Goal: Information Seeking & Learning: Learn about a topic

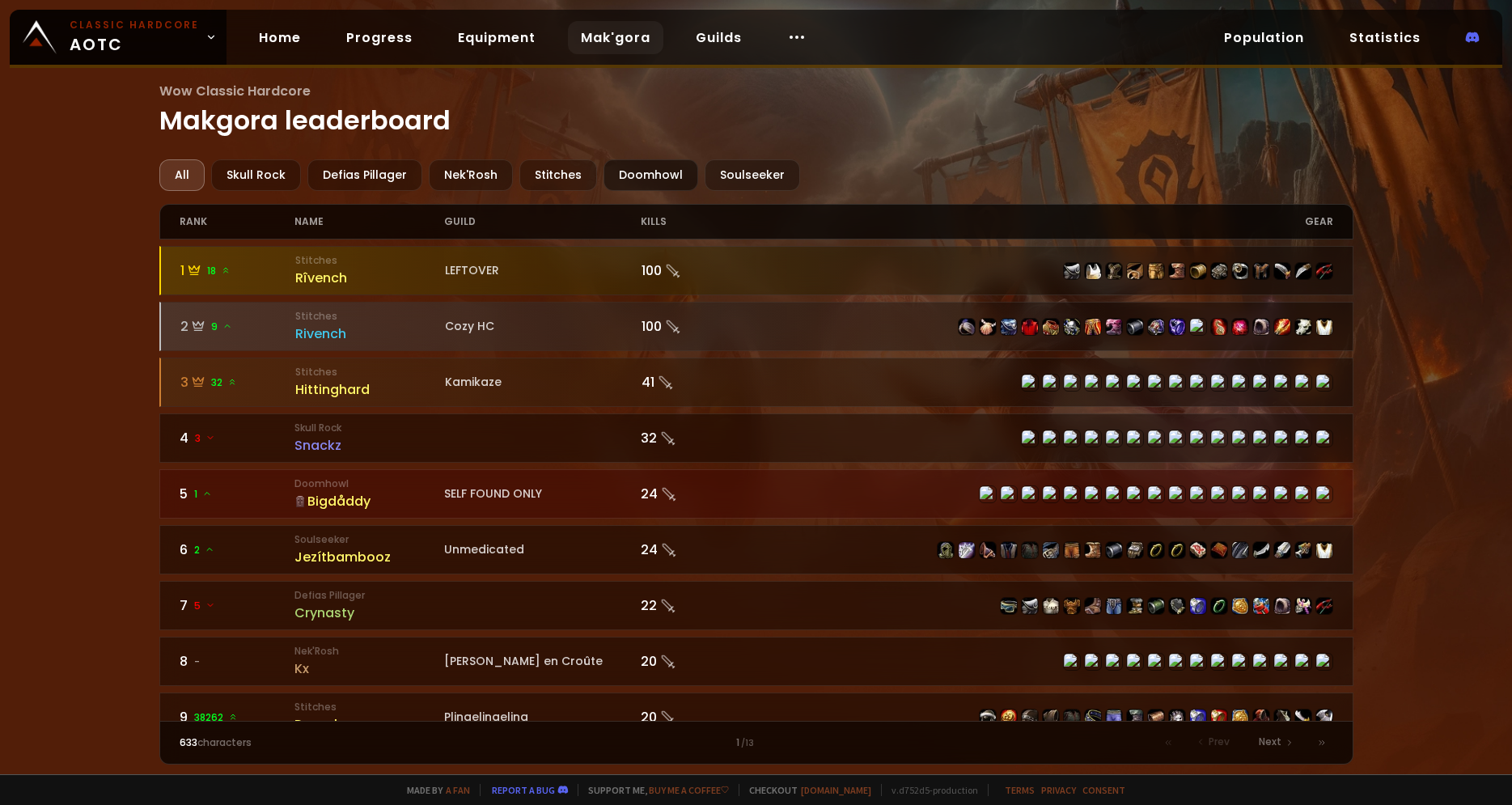
click at [633, 177] on div "Doomhowl" at bounding box center [651, 175] width 95 height 32
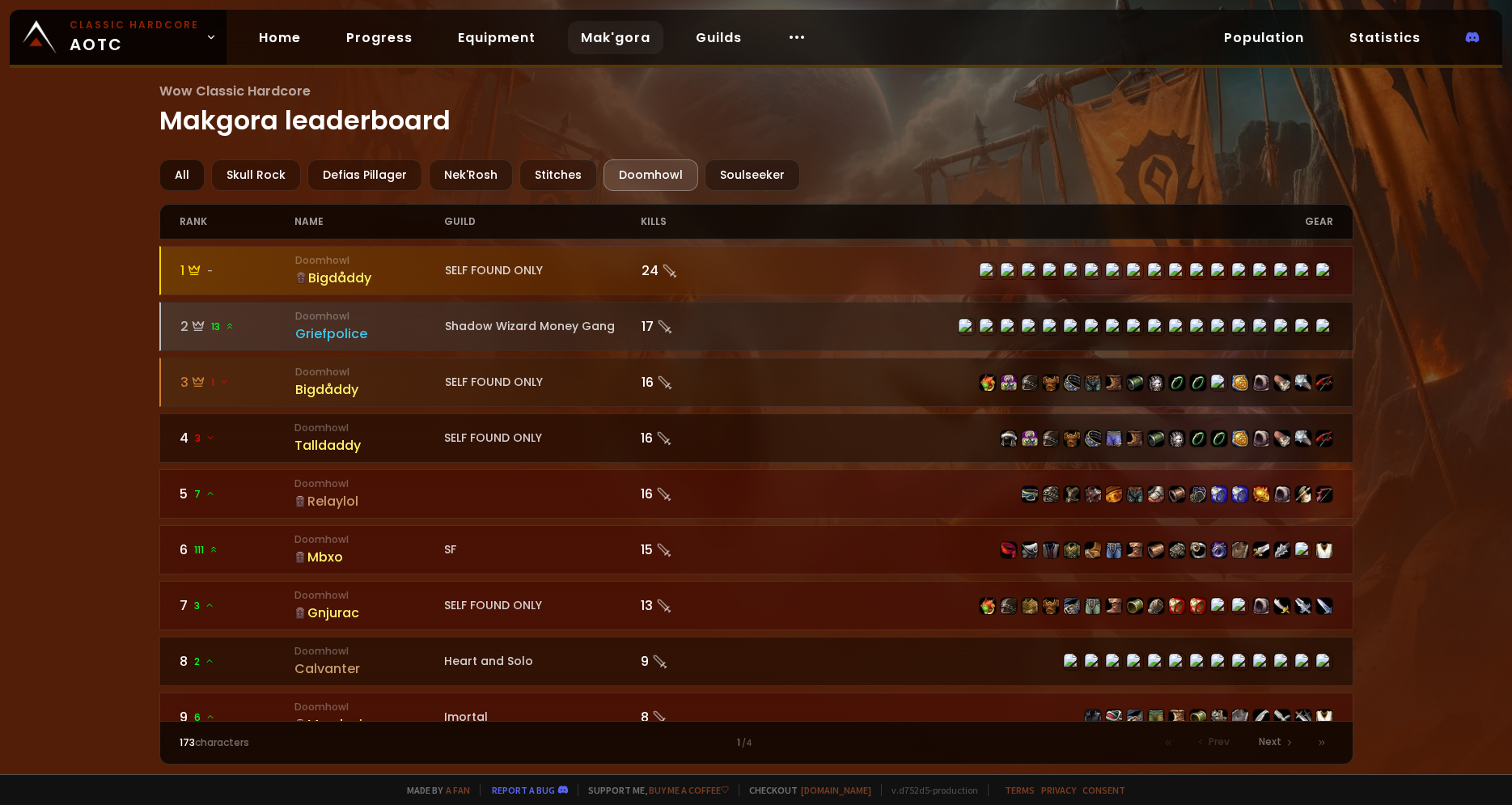
click at [190, 164] on div "All" at bounding box center [182, 175] width 46 height 32
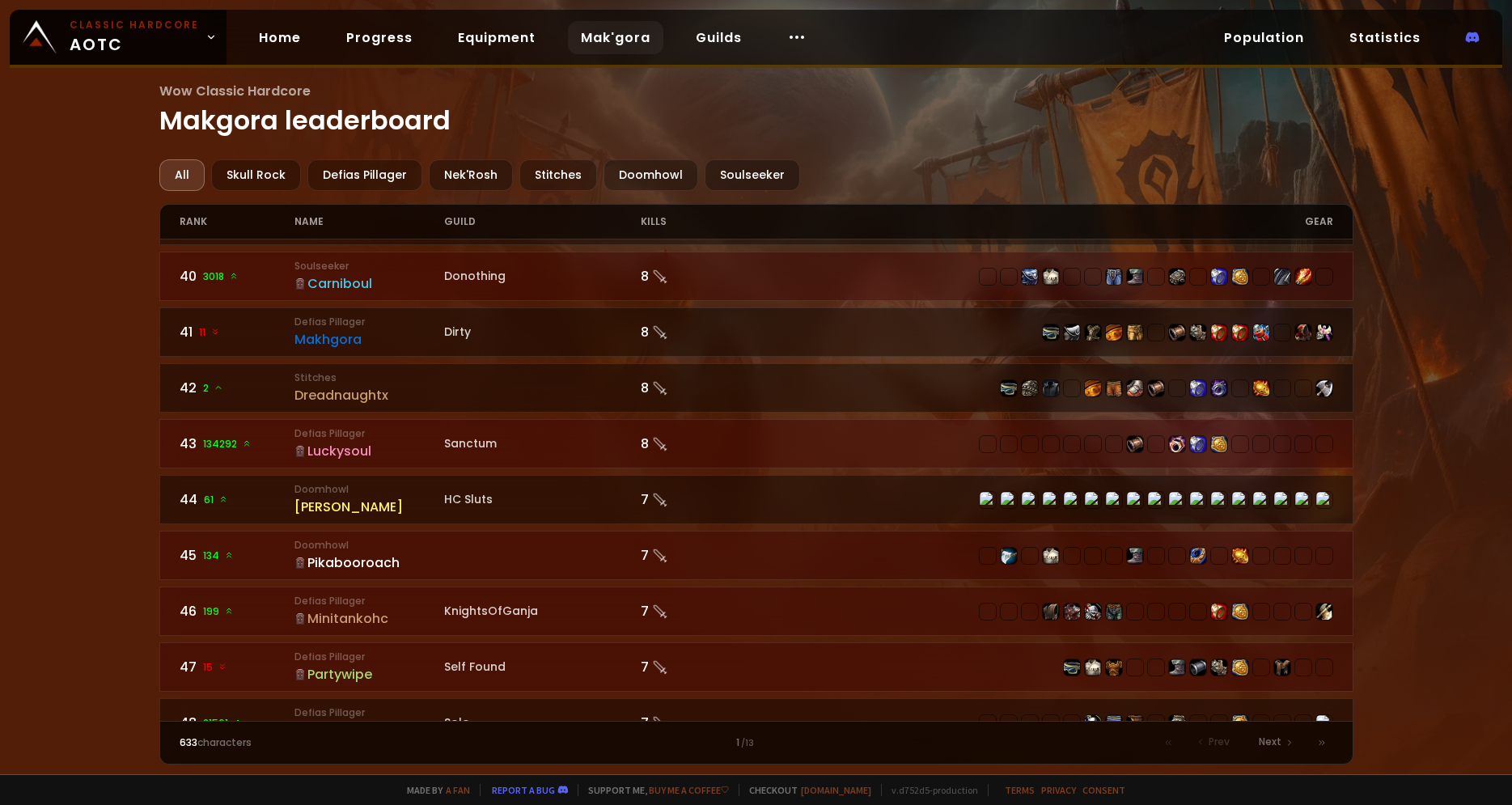
scroll to position [2202, 0]
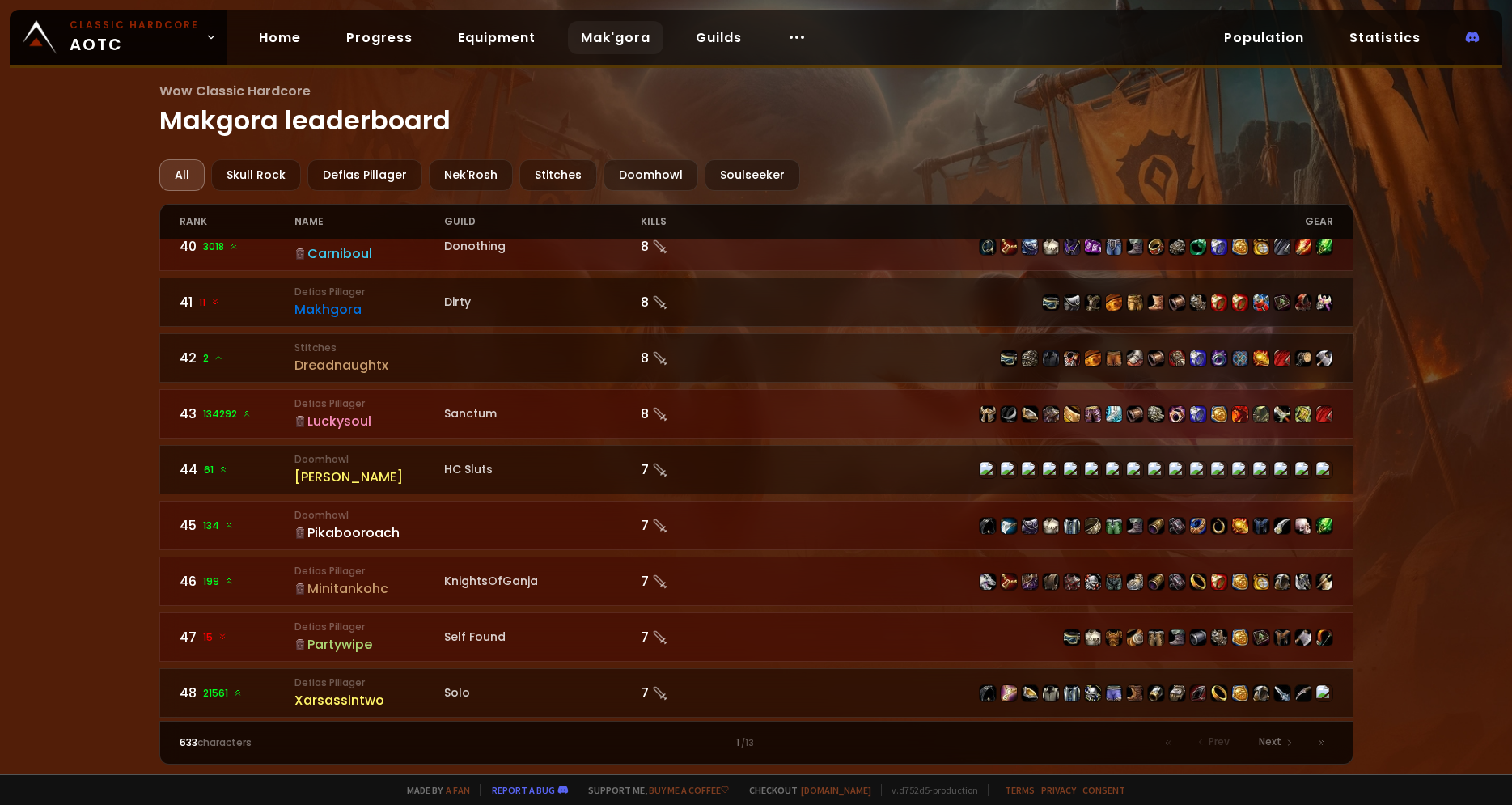
drag, startPoint x: 1357, startPoint y: 640, endPoint x: 1358, endPoint y: 654, distance: 14.0
click at [1358, 654] on div "Wow Classic Hardcore Makgora leaderboard All Skull Rock Defias Pillager Nek'Ros…" at bounding box center [756, 387] width 1512 height 774
click at [223, 413] on span "134292" at bounding box center [227, 414] width 48 height 15
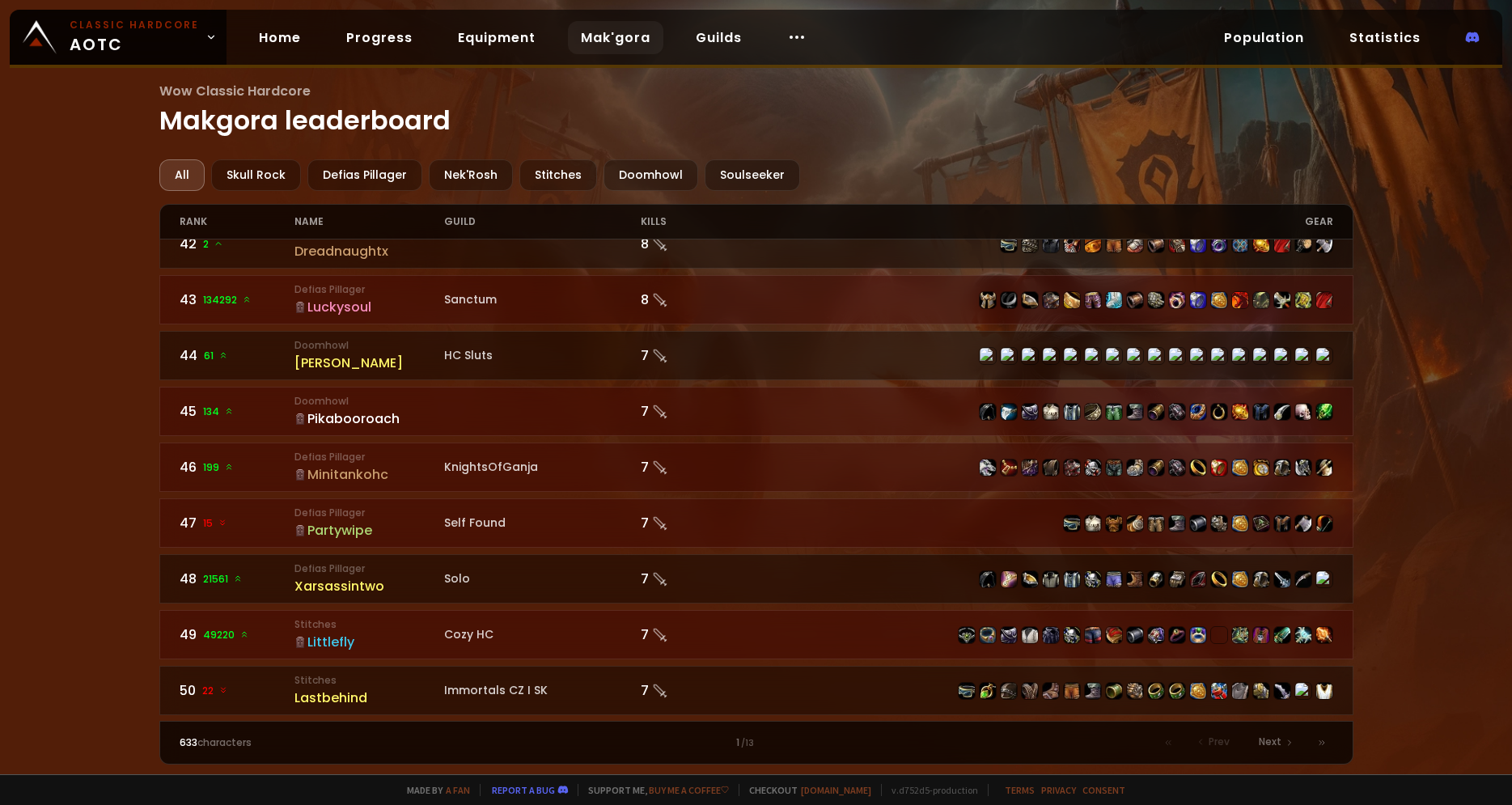
scroll to position [2317, 0]
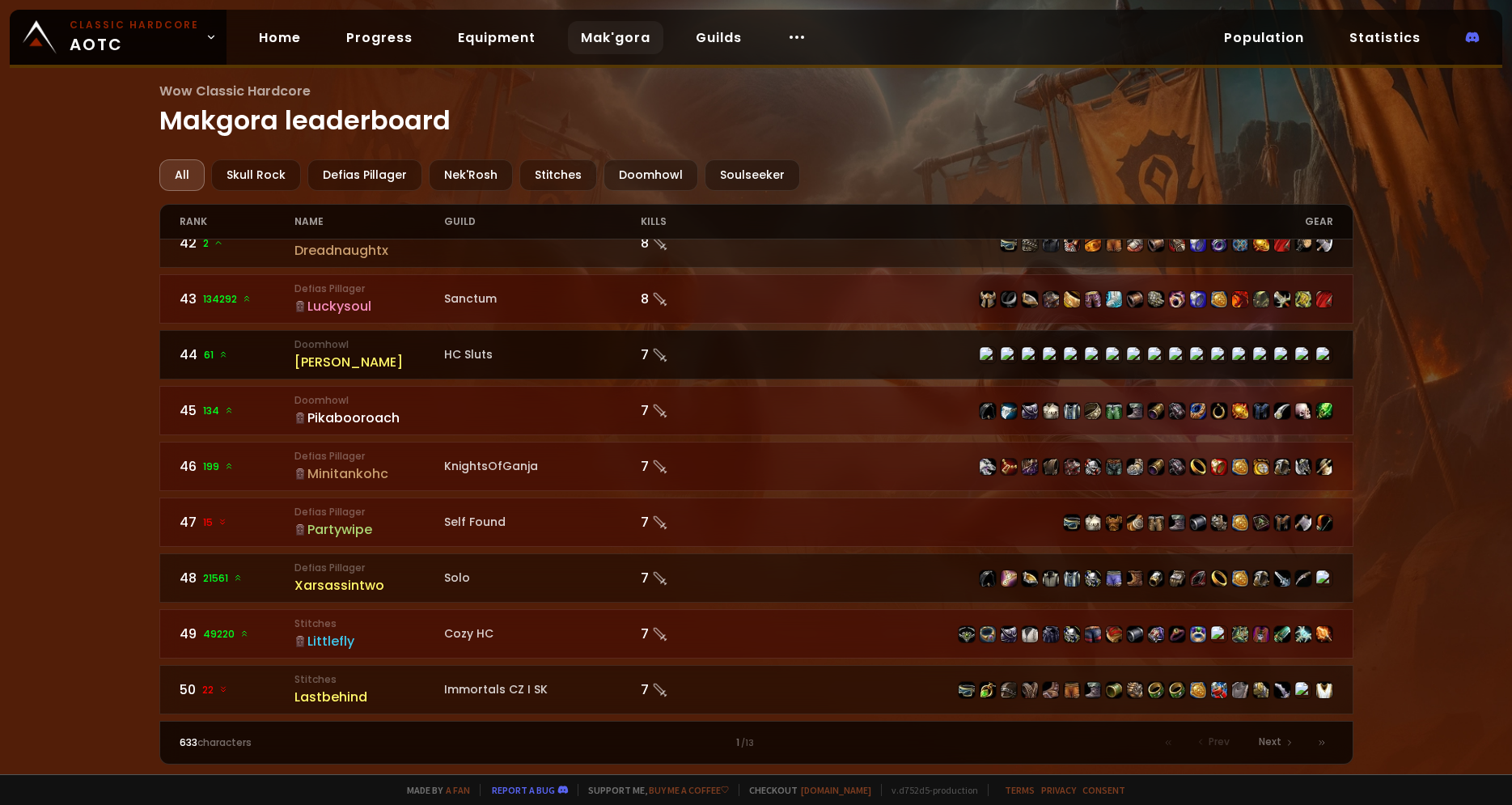
click at [244, 349] on div "44 61" at bounding box center [237, 355] width 116 height 20
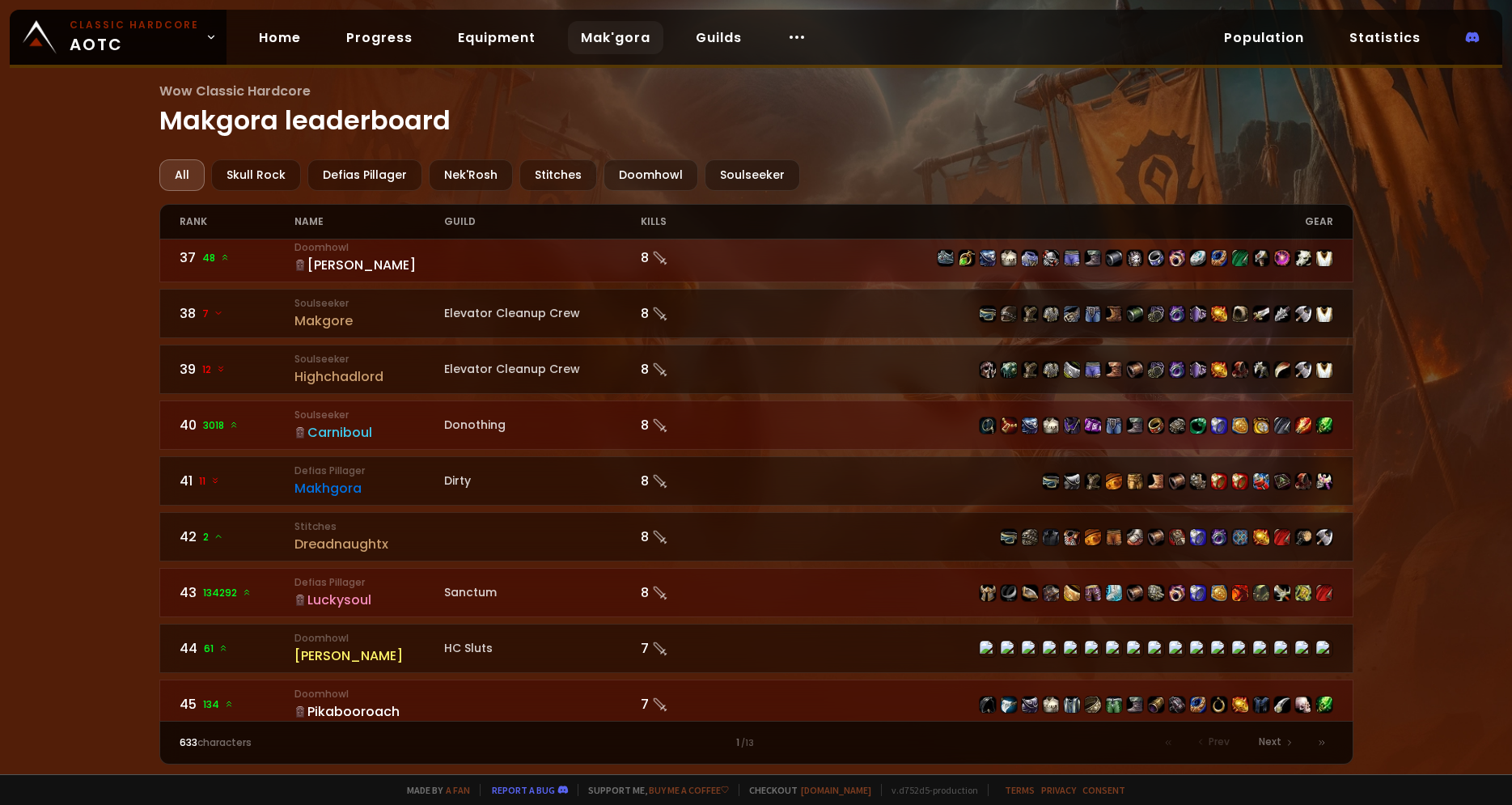
scroll to position [2317, 0]
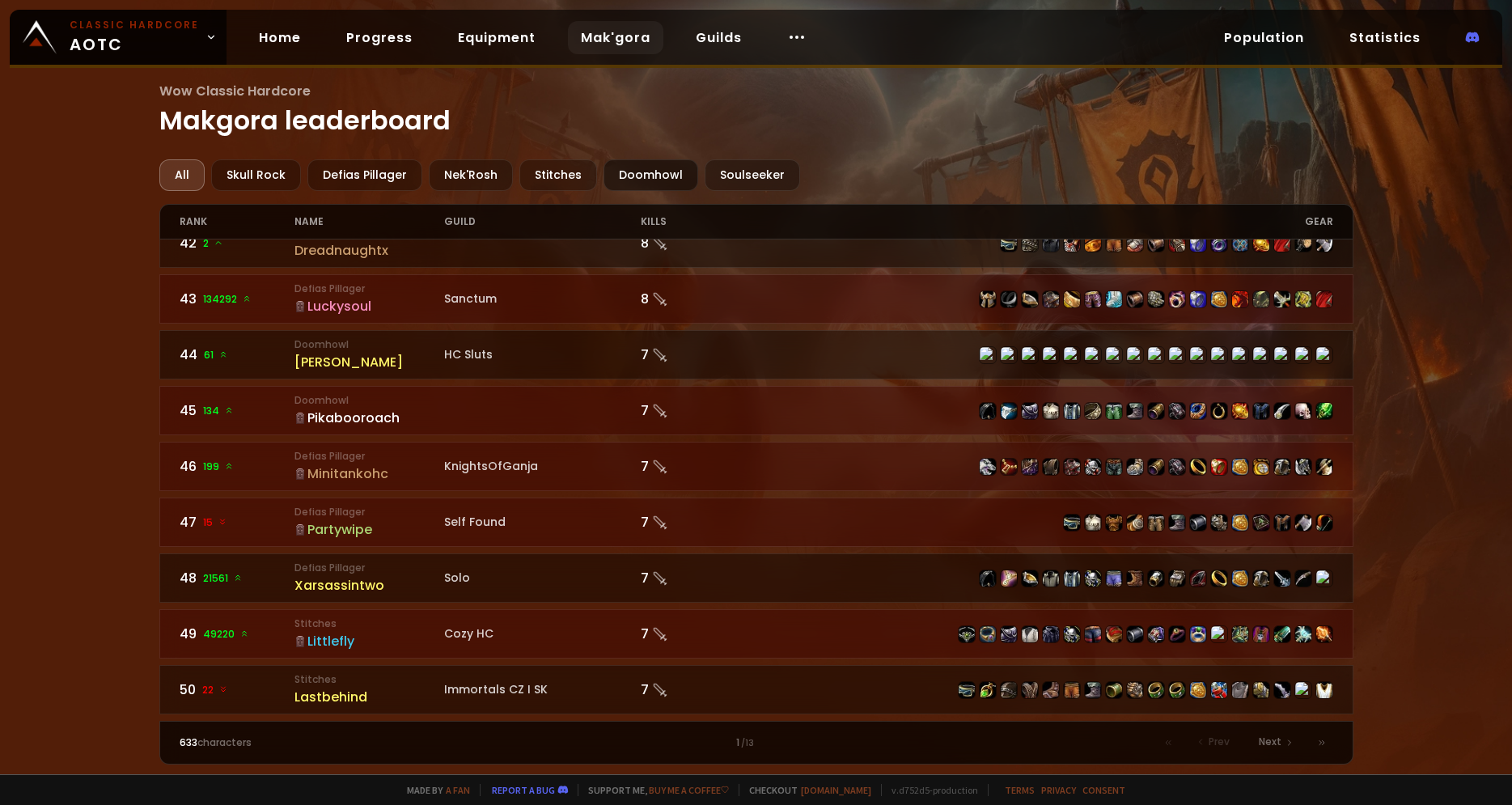
click at [620, 166] on div "Doomhowl" at bounding box center [651, 175] width 95 height 32
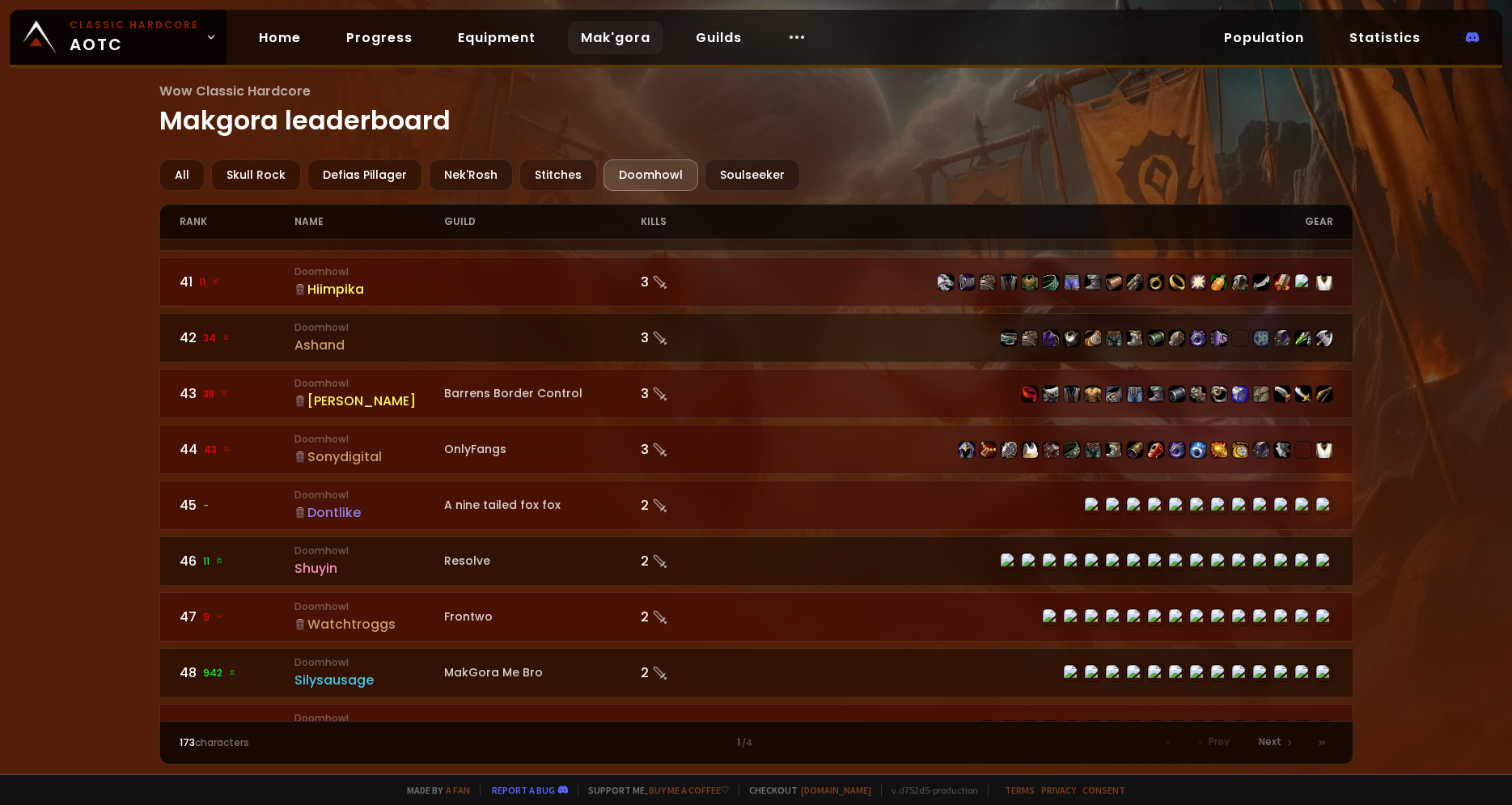
scroll to position [2317, 0]
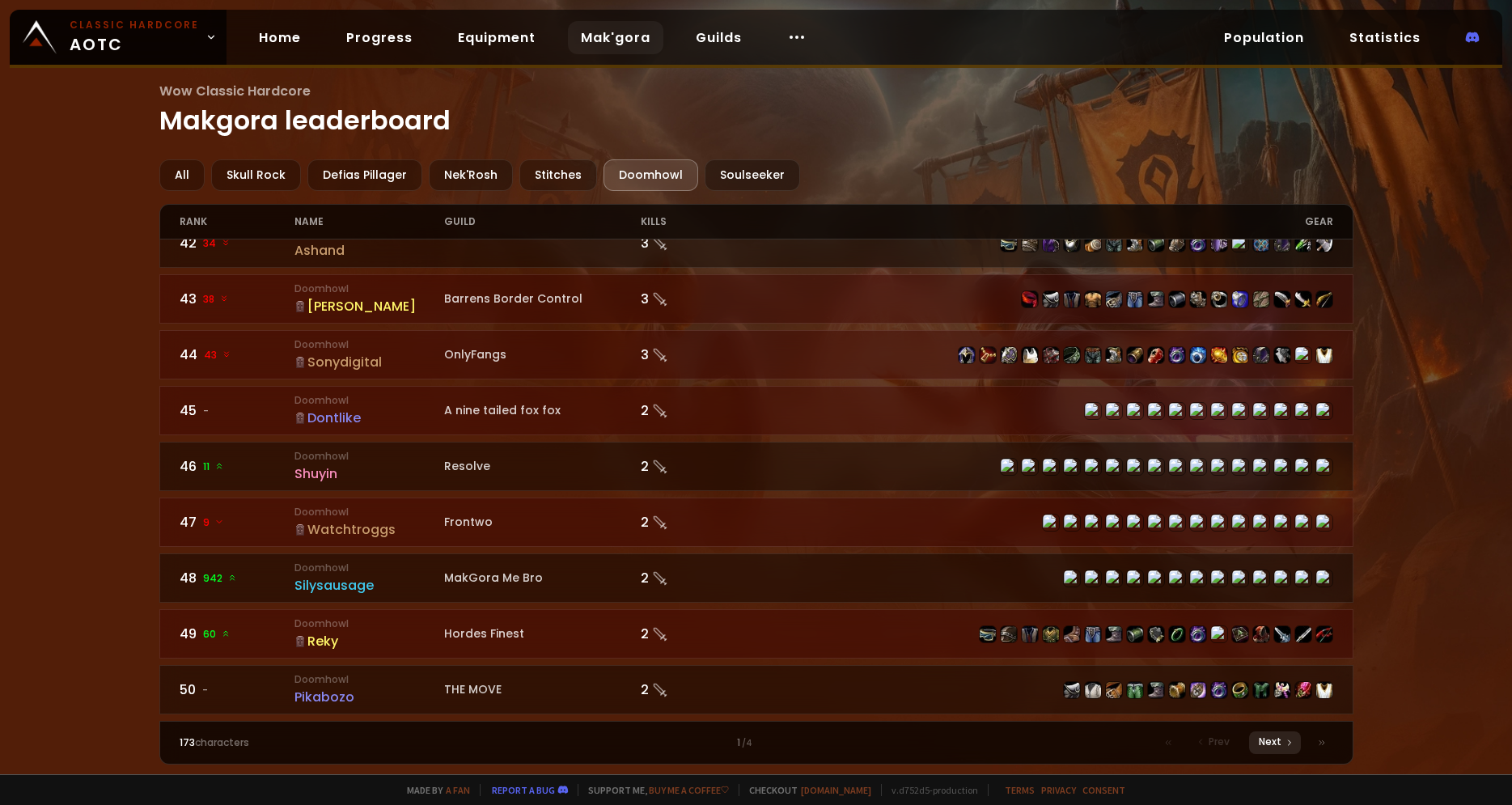
click at [1275, 745] on span "Next" at bounding box center [1270, 742] width 23 height 15
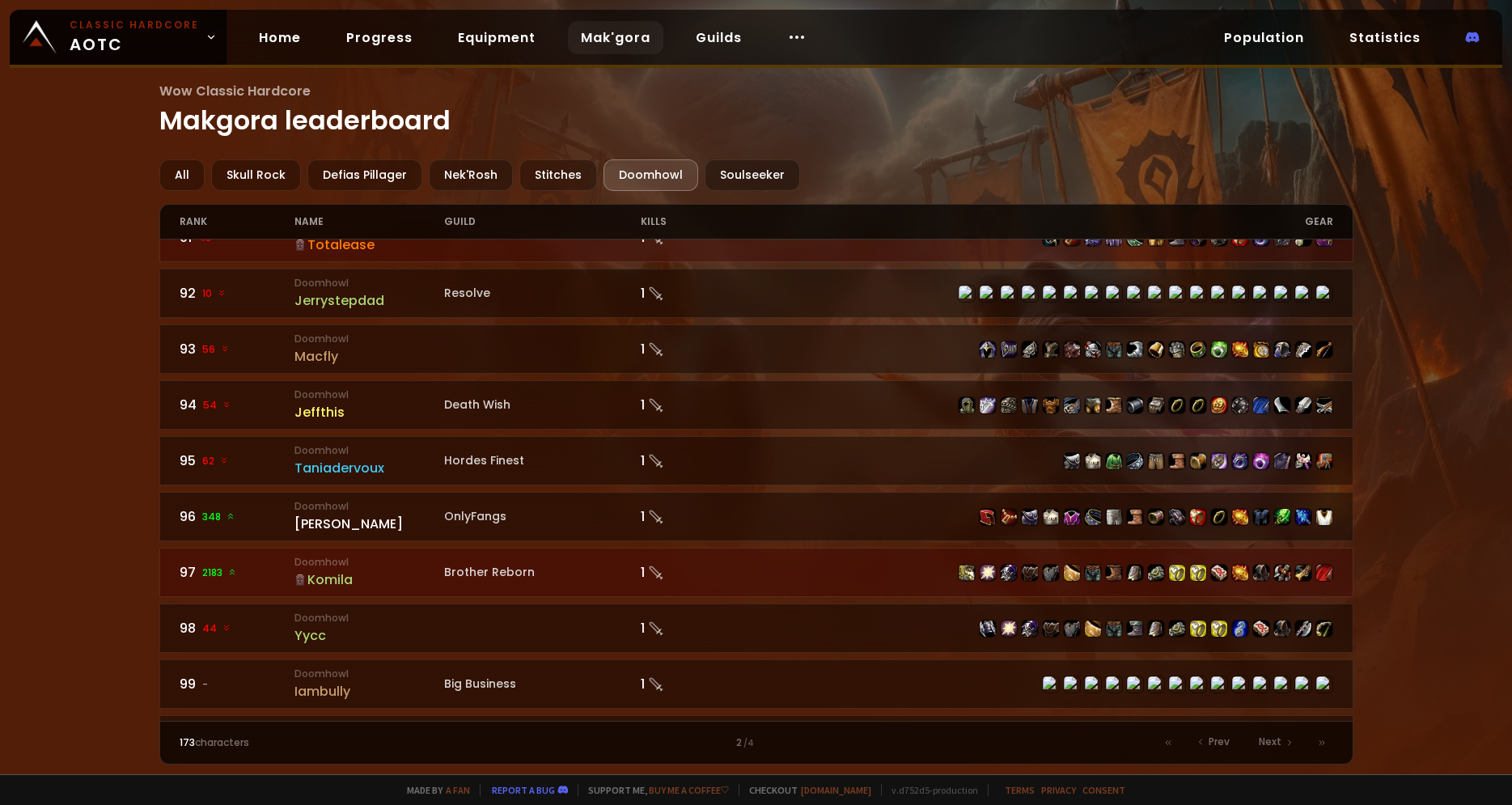
scroll to position [2317, 0]
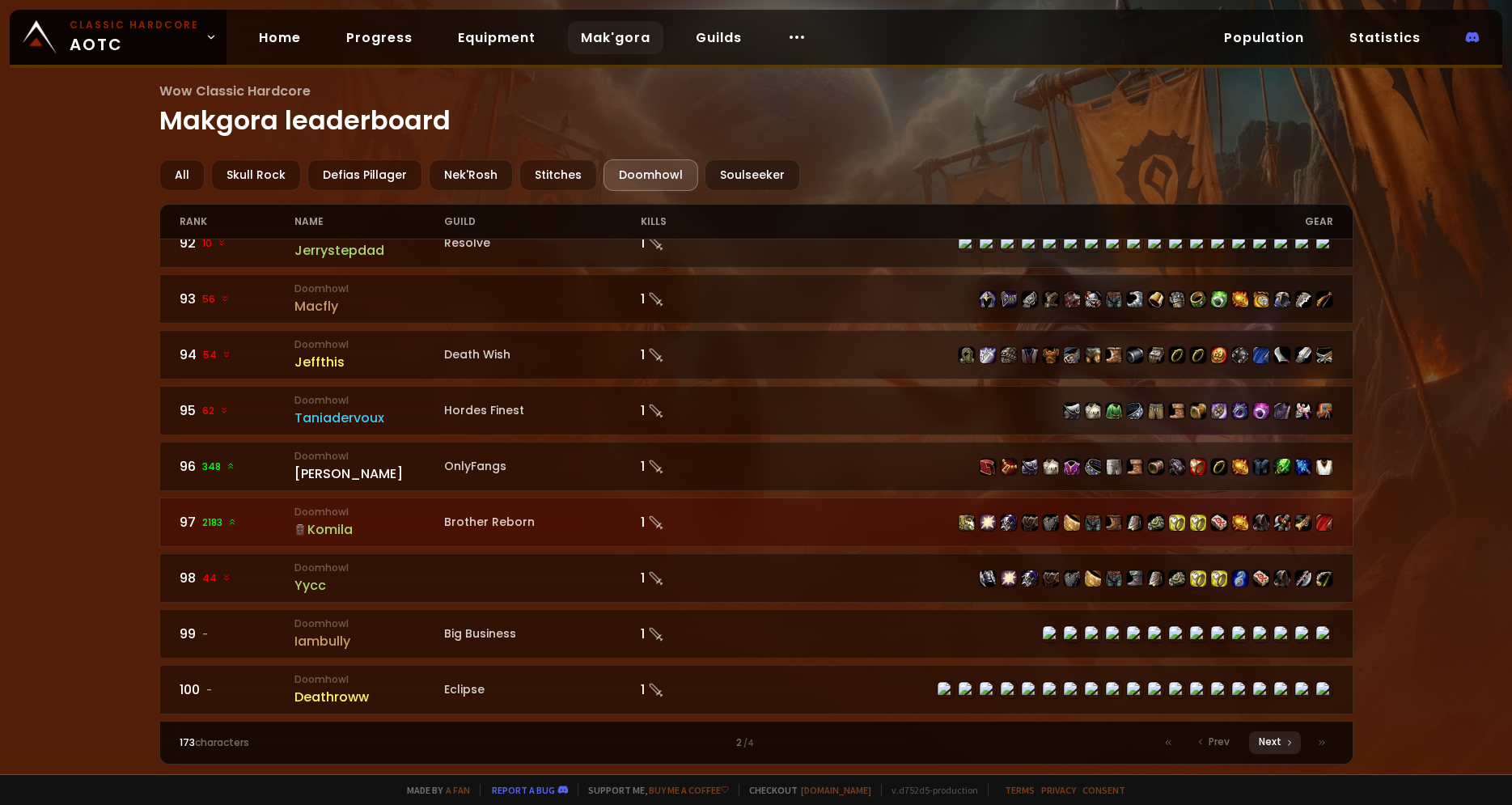
click at [1269, 732] on div "Next" at bounding box center [1274, 743] width 52 height 23
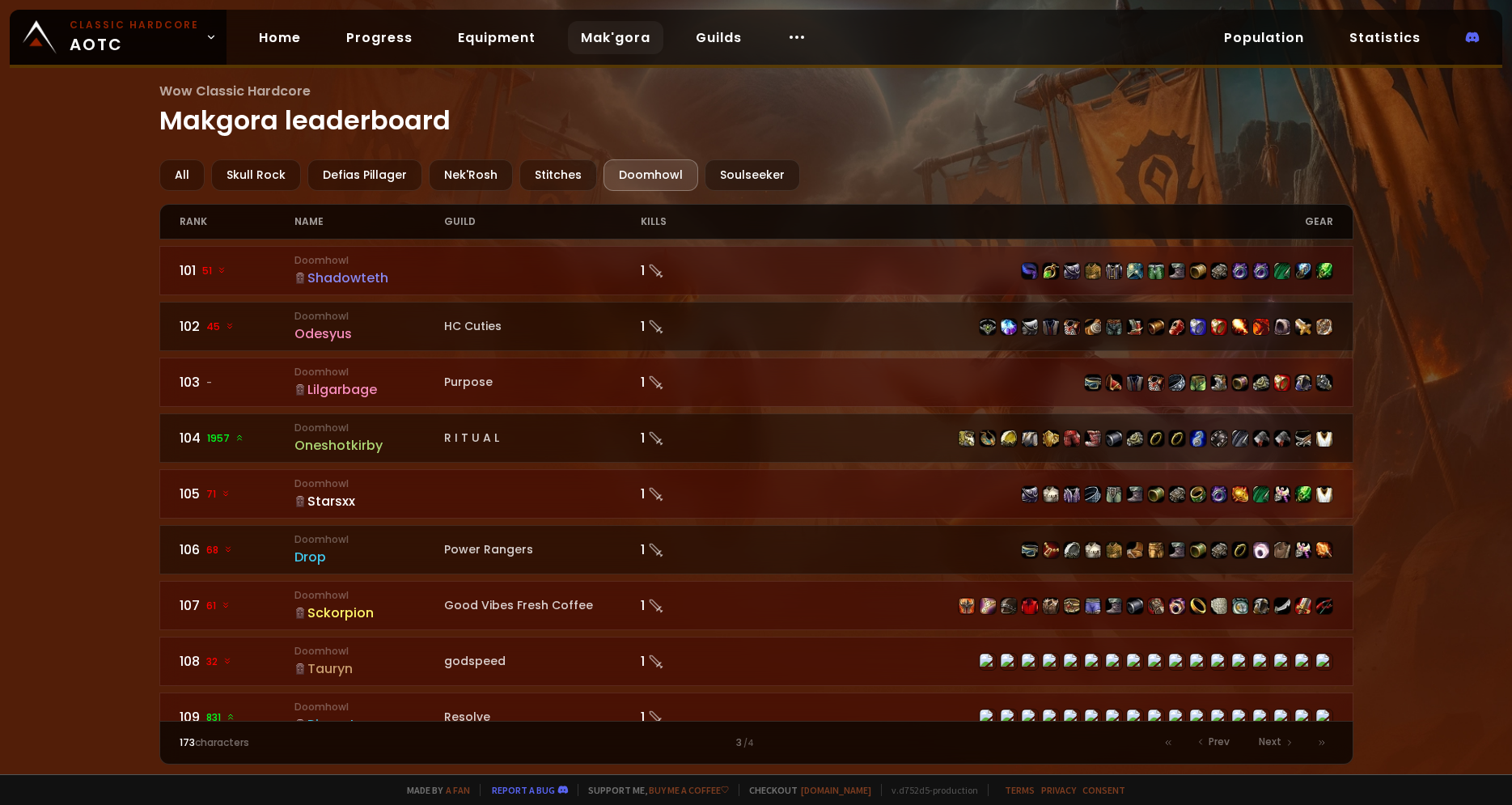
click at [327, 219] on div "name" at bounding box center [369, 222] width 150 height 34
click at [303, 229] on div "name" at bounding box center [369, 222] width 150 height 34
click at [313, 220] on div "name" at bounding box center [369, 222] width 150 height 34
click at [313, 224] on div "name" at bounding box center [369, 222] width 150 height 34
click at [375, 227] on div "name" at bounding box center [369, 222] width 150 height 34
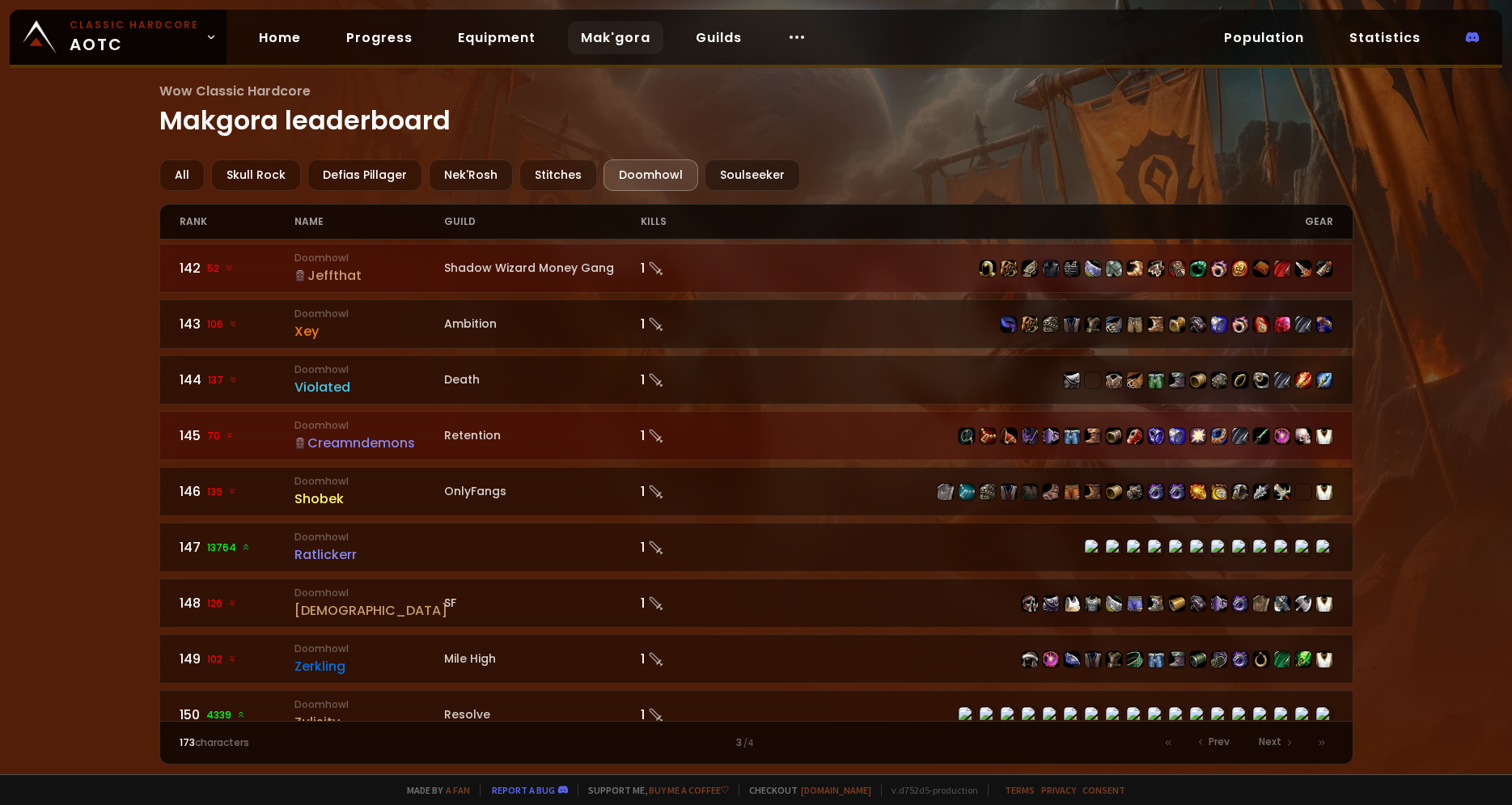
scroll to position [2317, 0]
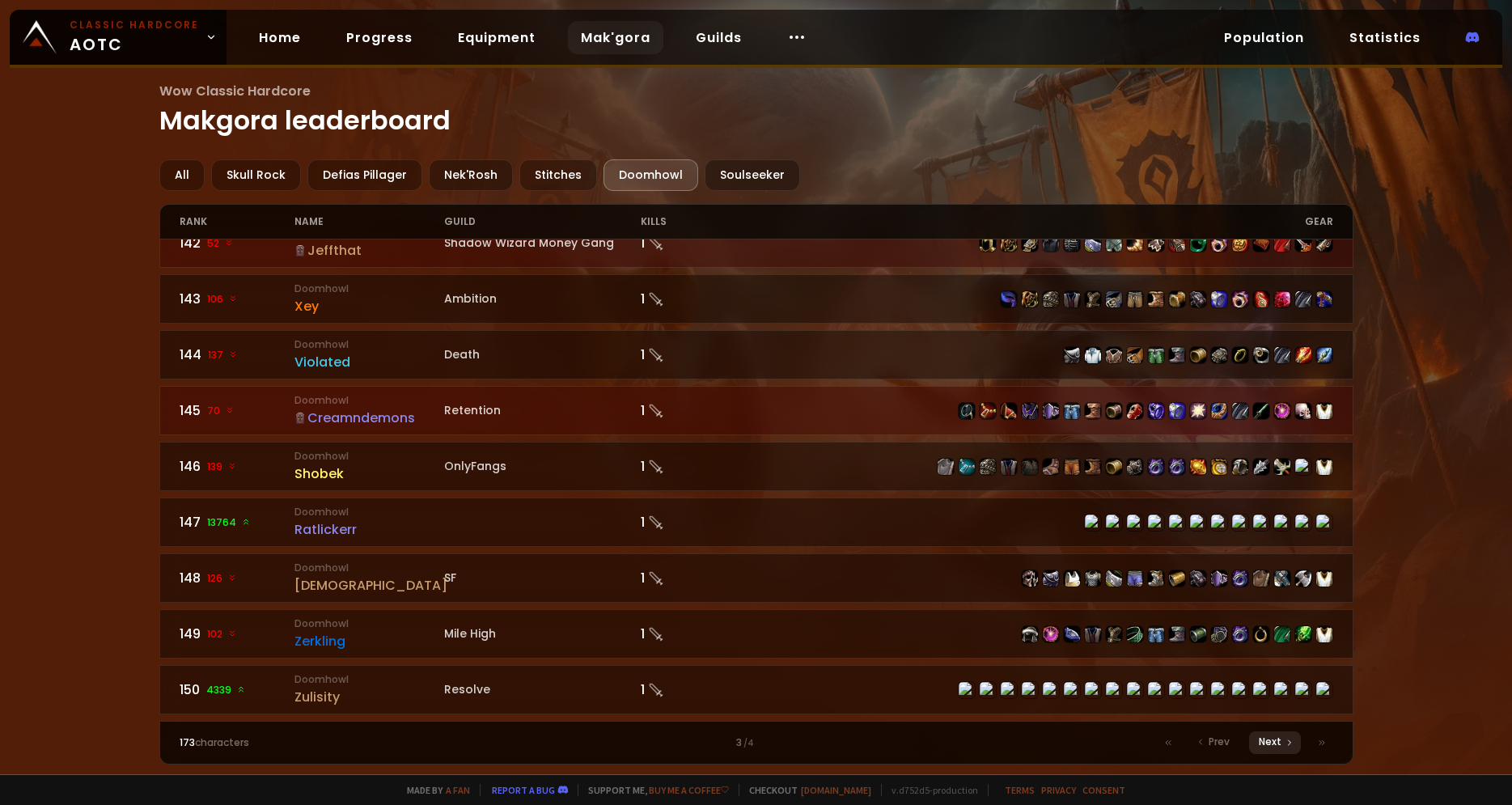
click at [1270, 738] on span "Next" at bounding box center [1270, 742] width 23 height 15
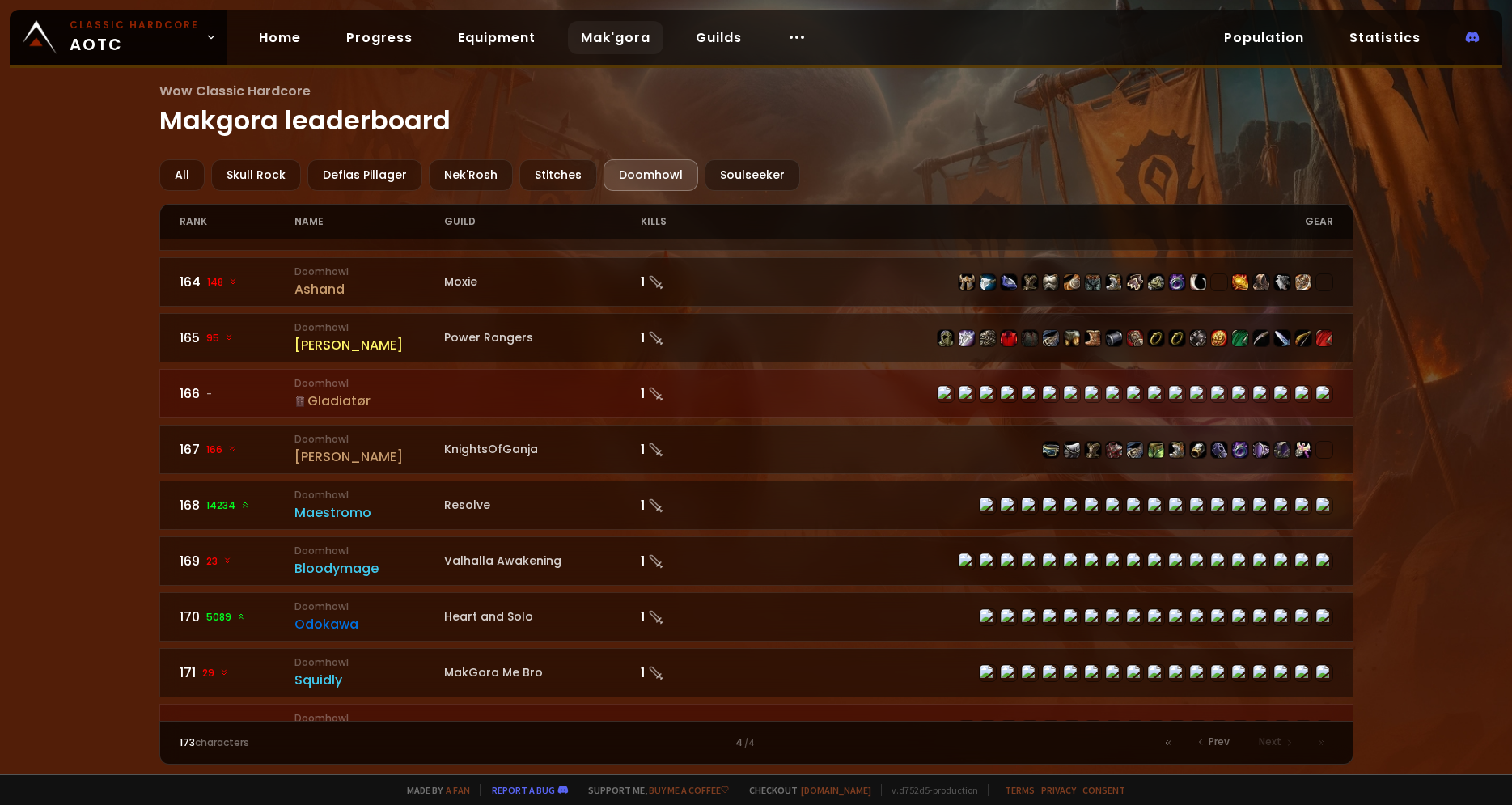
scroll to position [809, 0]
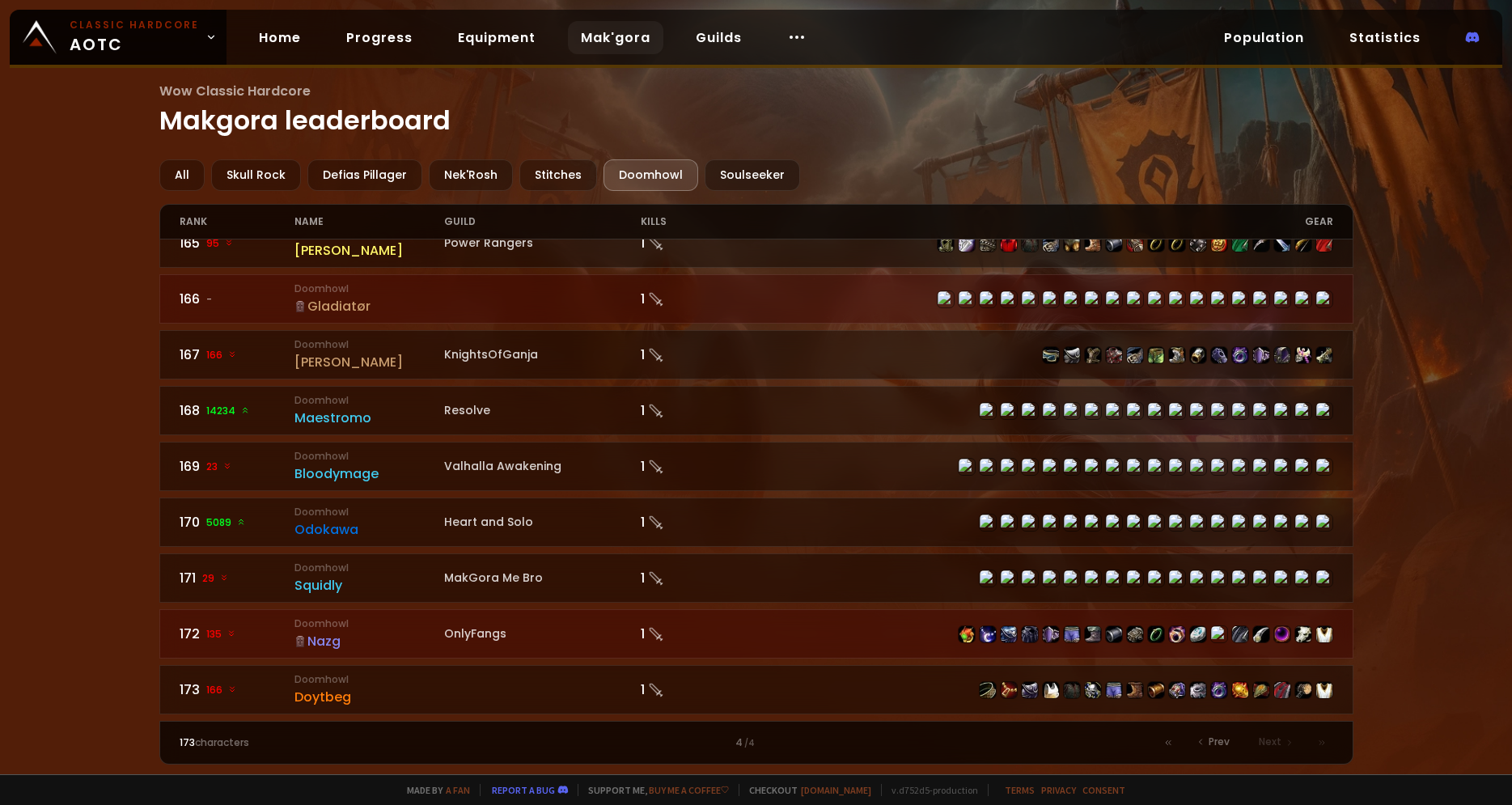
click at [1333, 77] on div "Wow Classic Hardcore Makgora leaderboard All Skull Rock Defias Pillager Nek'Ros…" at bounding box center [756, 387] width 1512 height 774
click at [1362, 45] on link "Statistics" at bounding box center [1384, 38] width 97 height 33
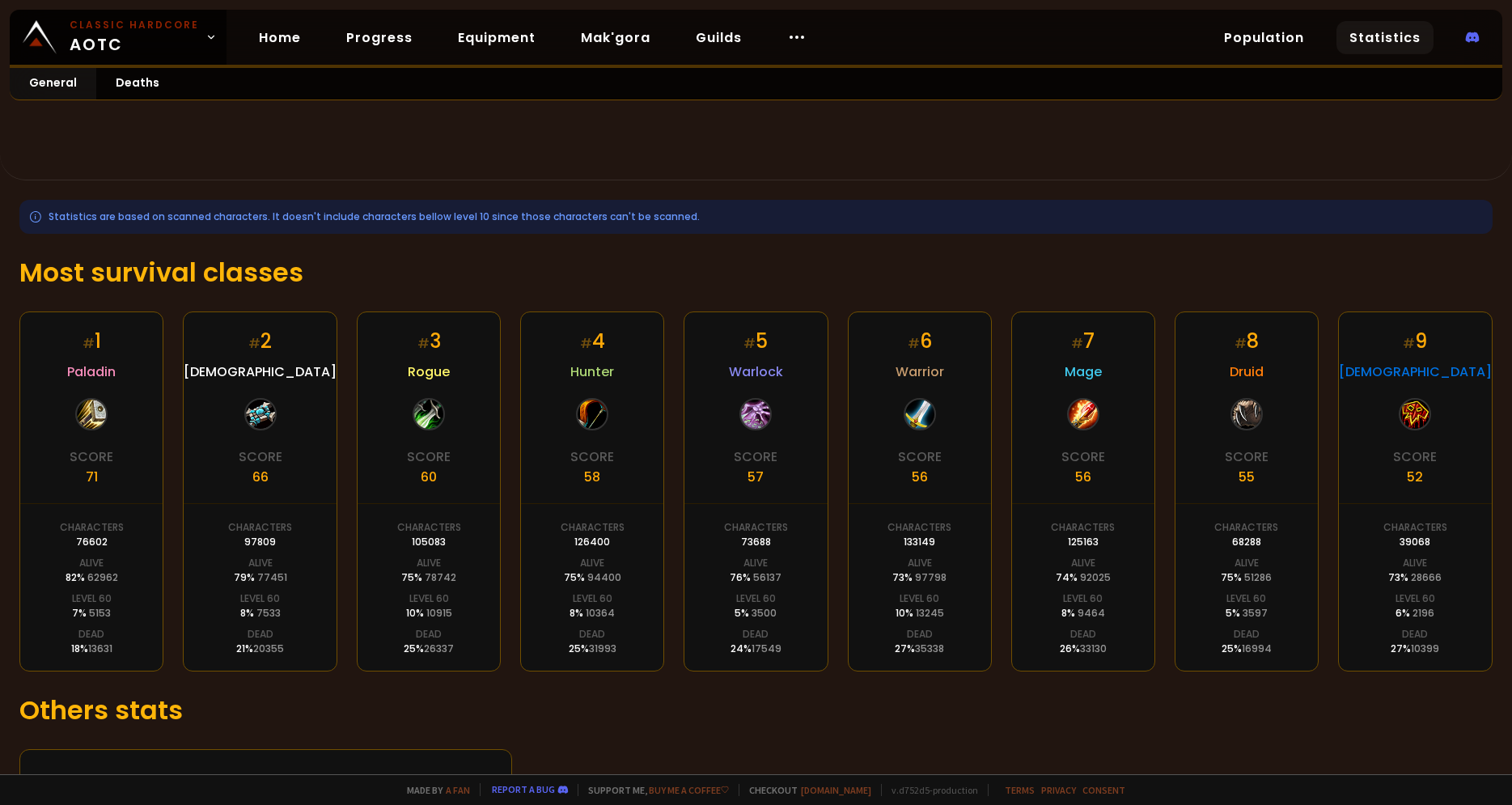
scroll to position [178, 0]
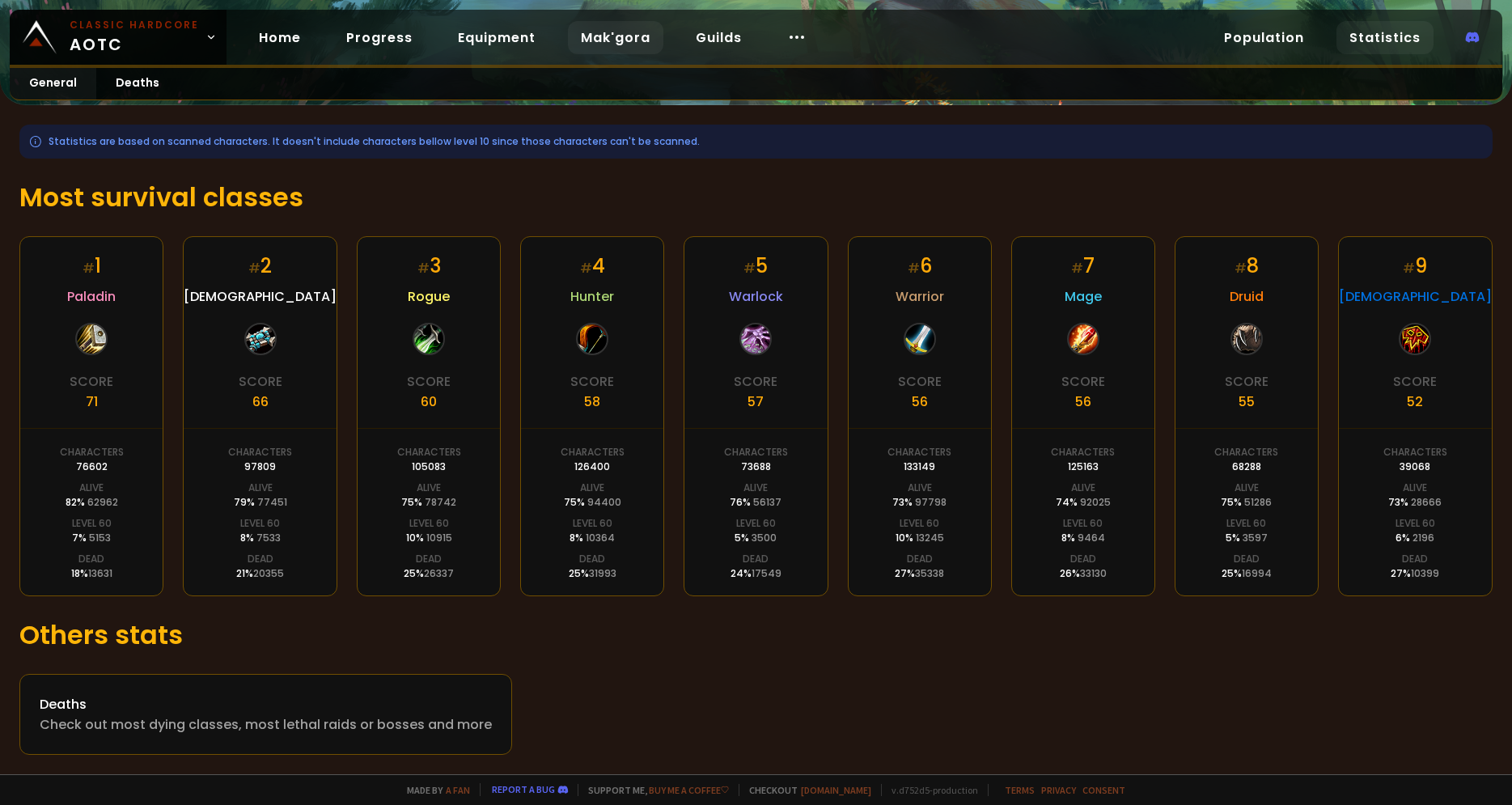
click at [590, 24] on link "Mak'gora" at bounding box center [615, 38] width 95 height 33
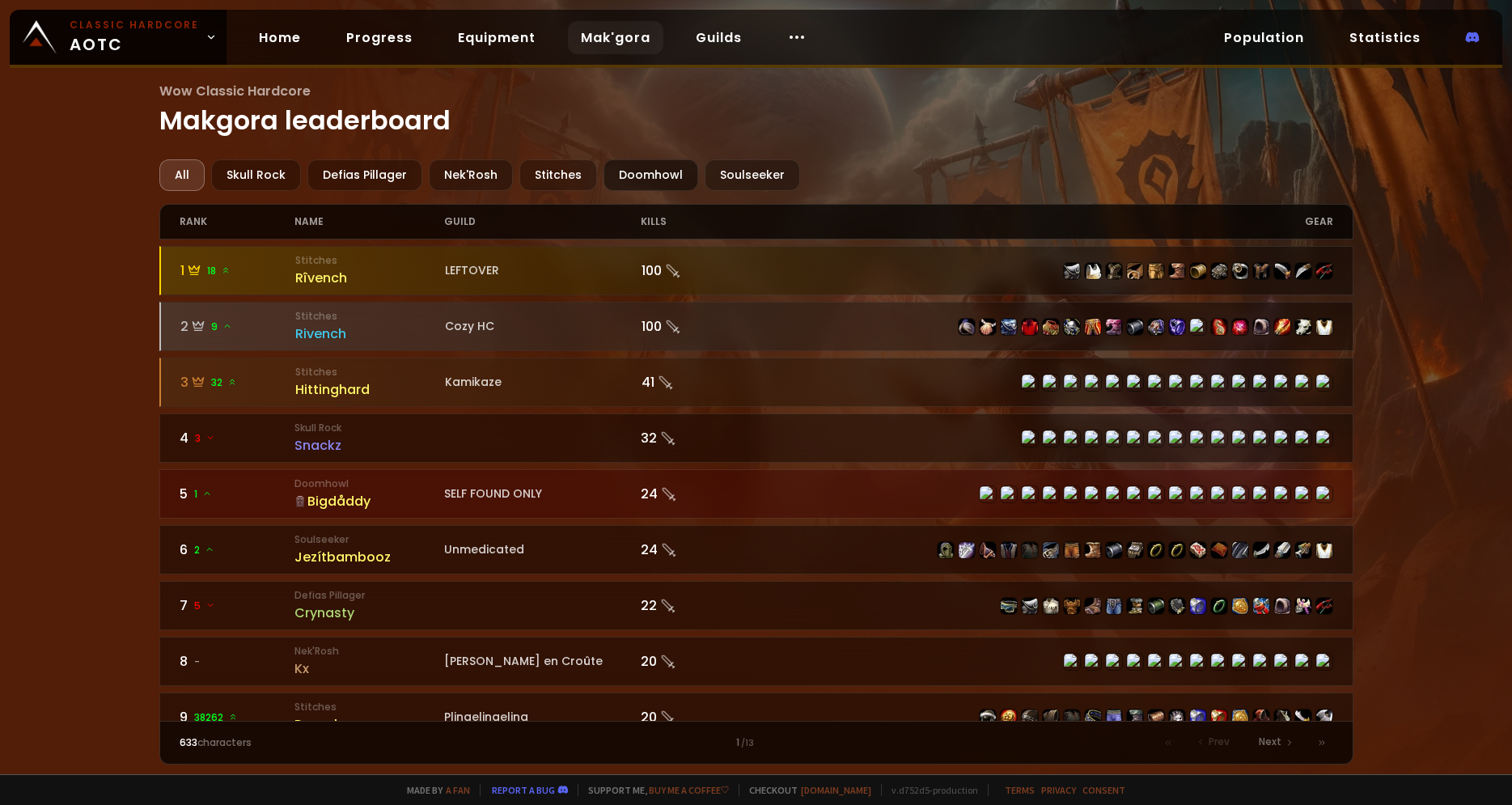
click at [631, 174] on div "Doomhowl" at bounding box center [651, 175] width 95 height 32
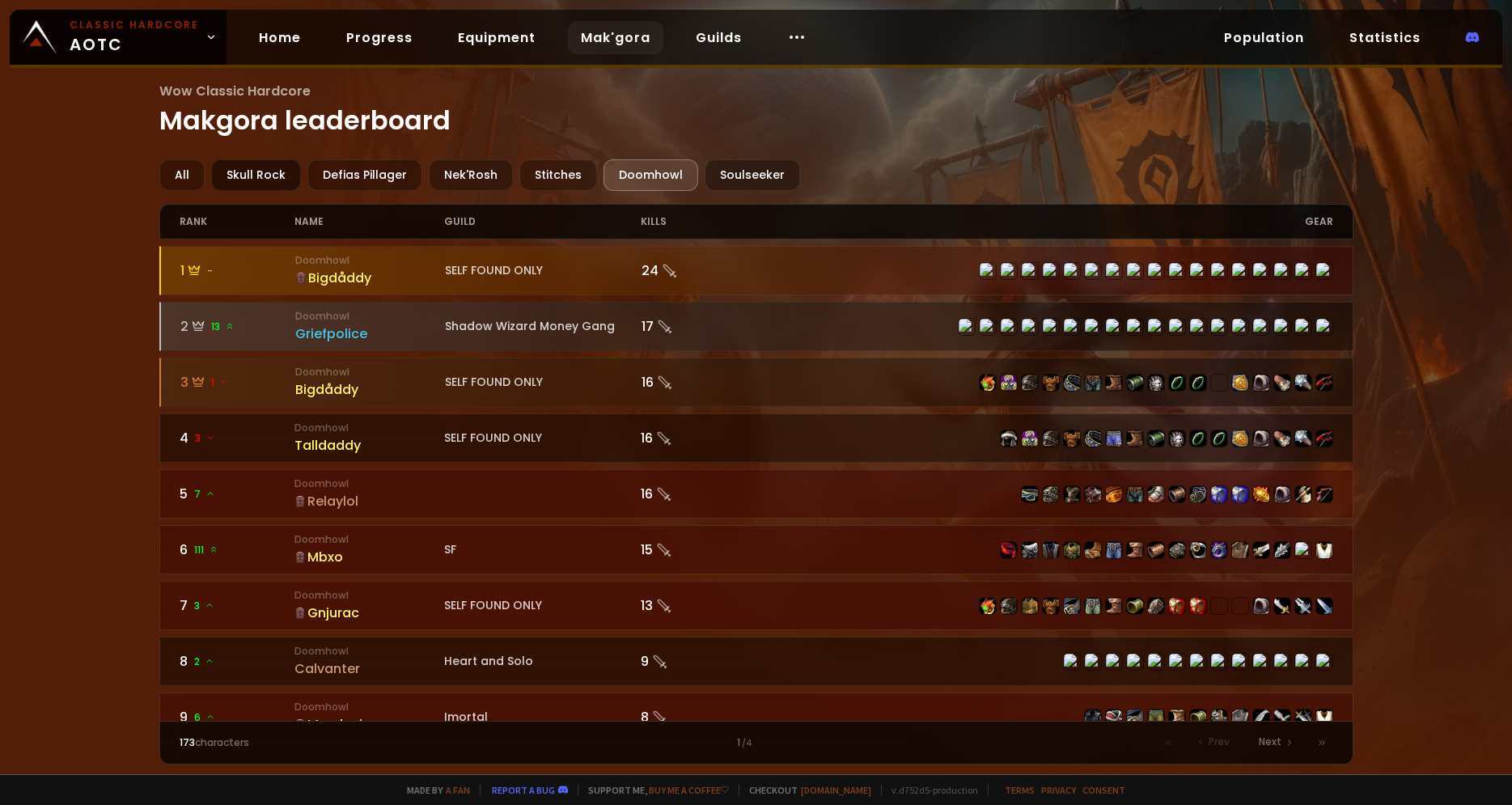
click at [286, 171] on div "Skull Rock" at bounding box center [256, 175] width 90 height 32
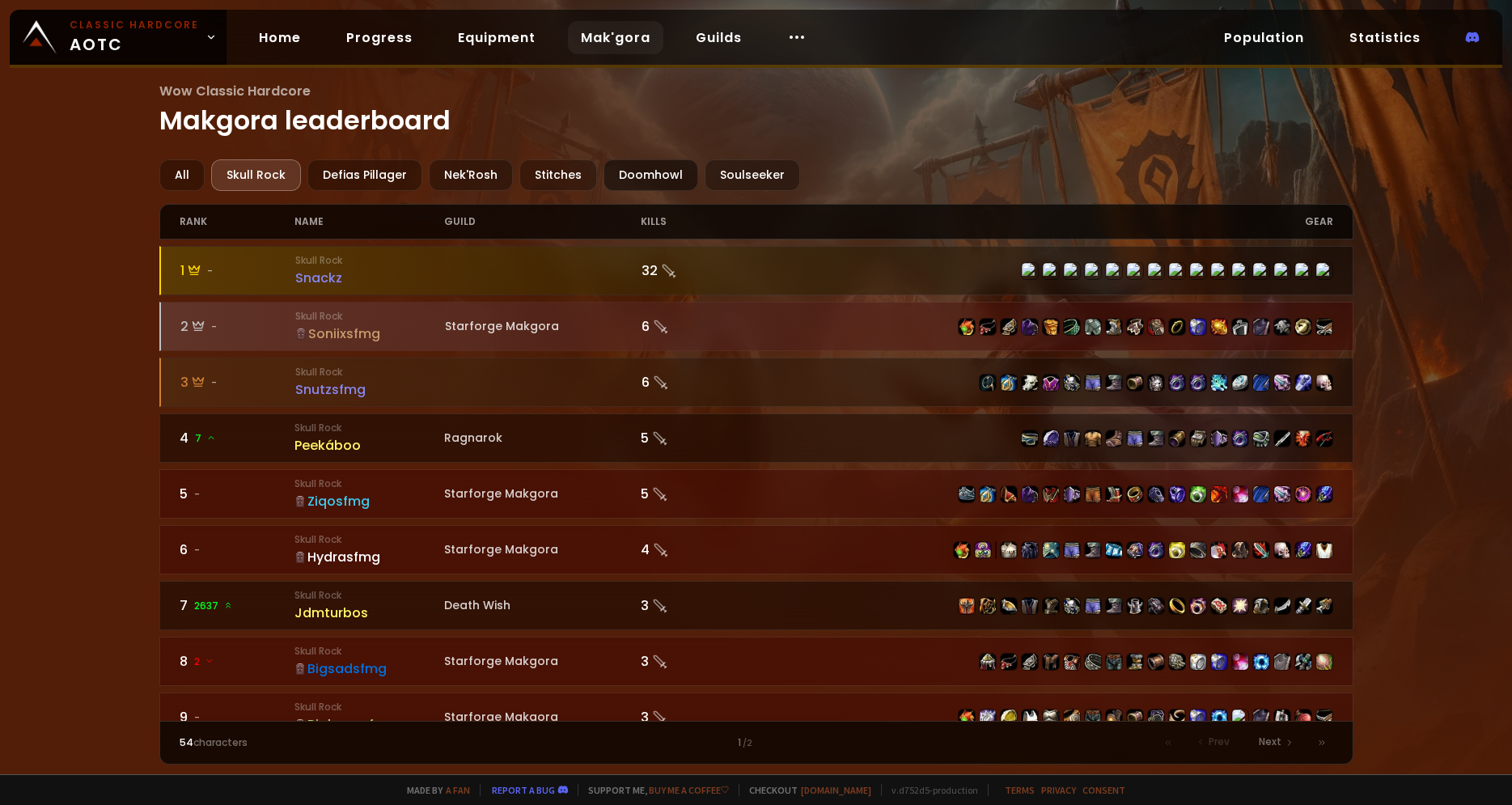
click at [646, 159] on div "Doomhowl" at bounding box center [651, 175] width 95 height 32
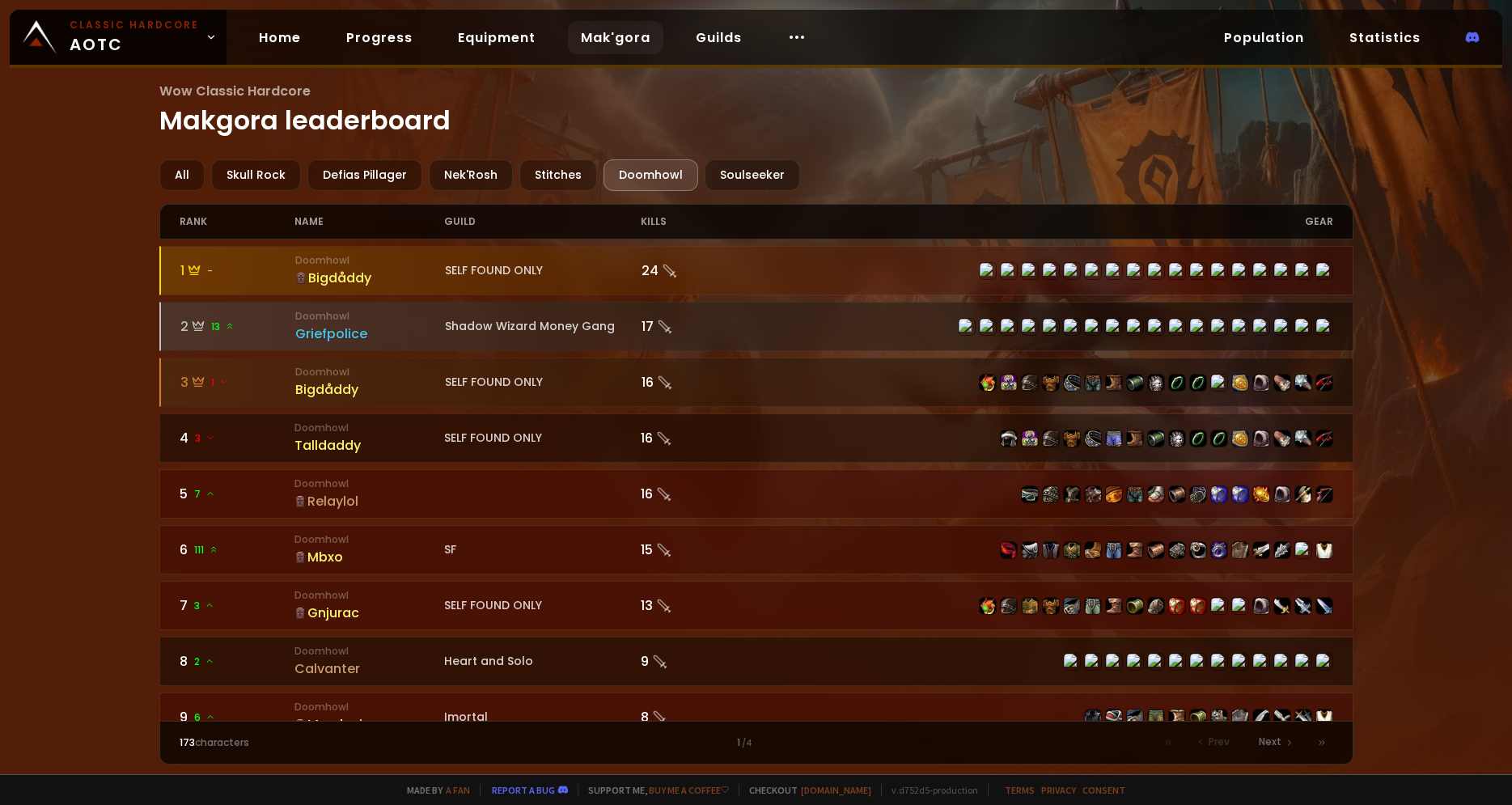
click at [179, 227] on div "rank" at bounding box center [237, 222] width 116 height 34
drag, startPoint x: 607, startPoint y: 220, endPoint x: 664, endPoint y: 227, distance: 57.4
click at [608, 220] on div "guild" at bounding box center [542, 222] width 196 height 34
click at [664, 227] on div "kills" at bounding box center [699, 222] width 116 height 34
click at [665, 269] on icon at bounding box center [670, 271] width 16 height 16
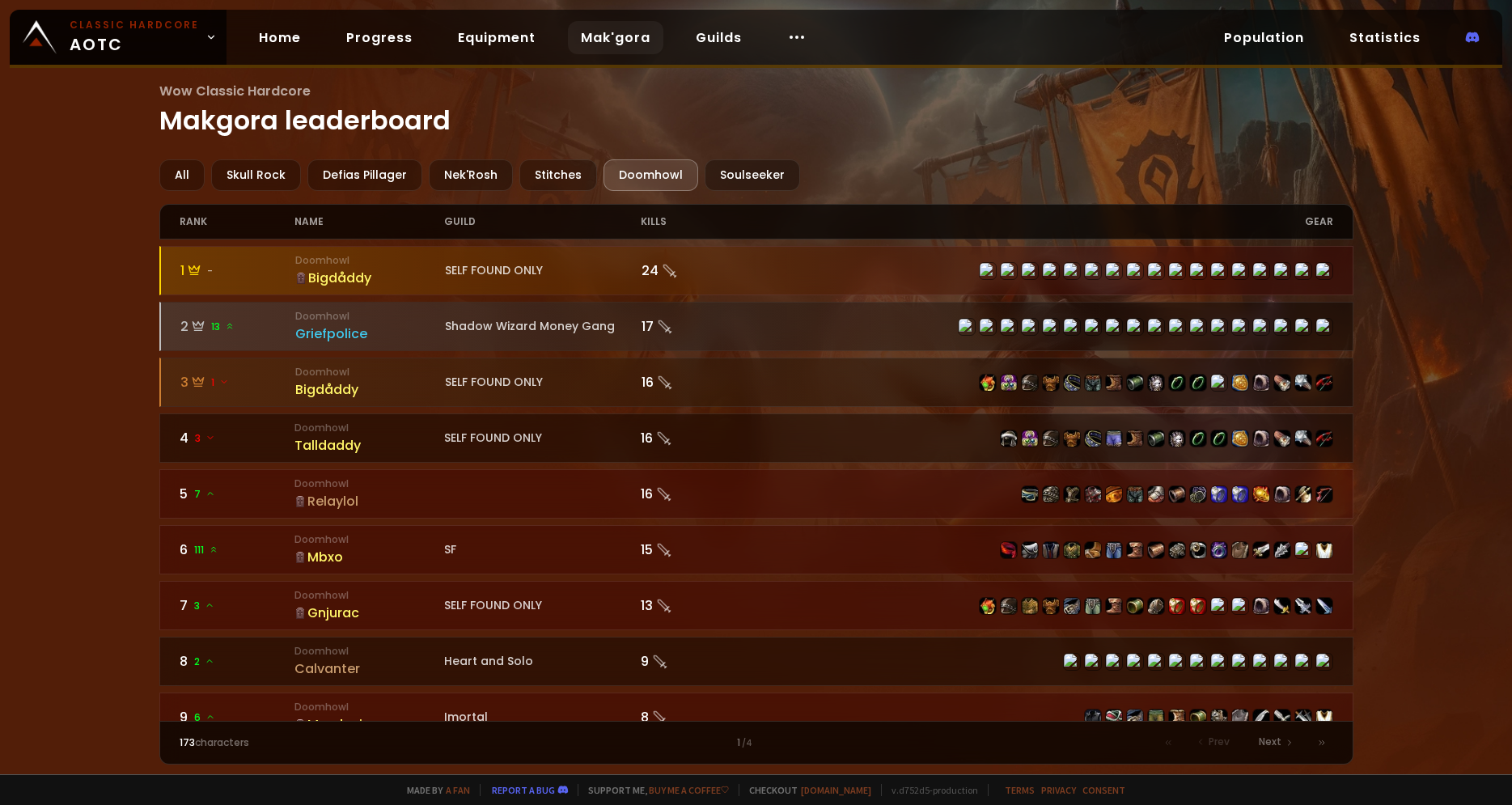
click at [1319, 221] on div "gear" at bounding box center [1044, 222] width 577 height 34
click at [1106, 181] on div "All Skull Rock Defias Pillager Nek'Rosh Stitches Doomhowl Soulseeker" at bounding box center [756, 175] width 1194 height 32
click at [787, 35] on icon at bounding box center [797, 37] width 19 height 19
click at [1139, 134] on h1 "Wow Classic Hardcore Makgora leaderboard" at bounding box center [756, 109] width 1194 height 59
click at [461, 793] on link "a fan" at bounding box center [458, 790] width 25 height 12
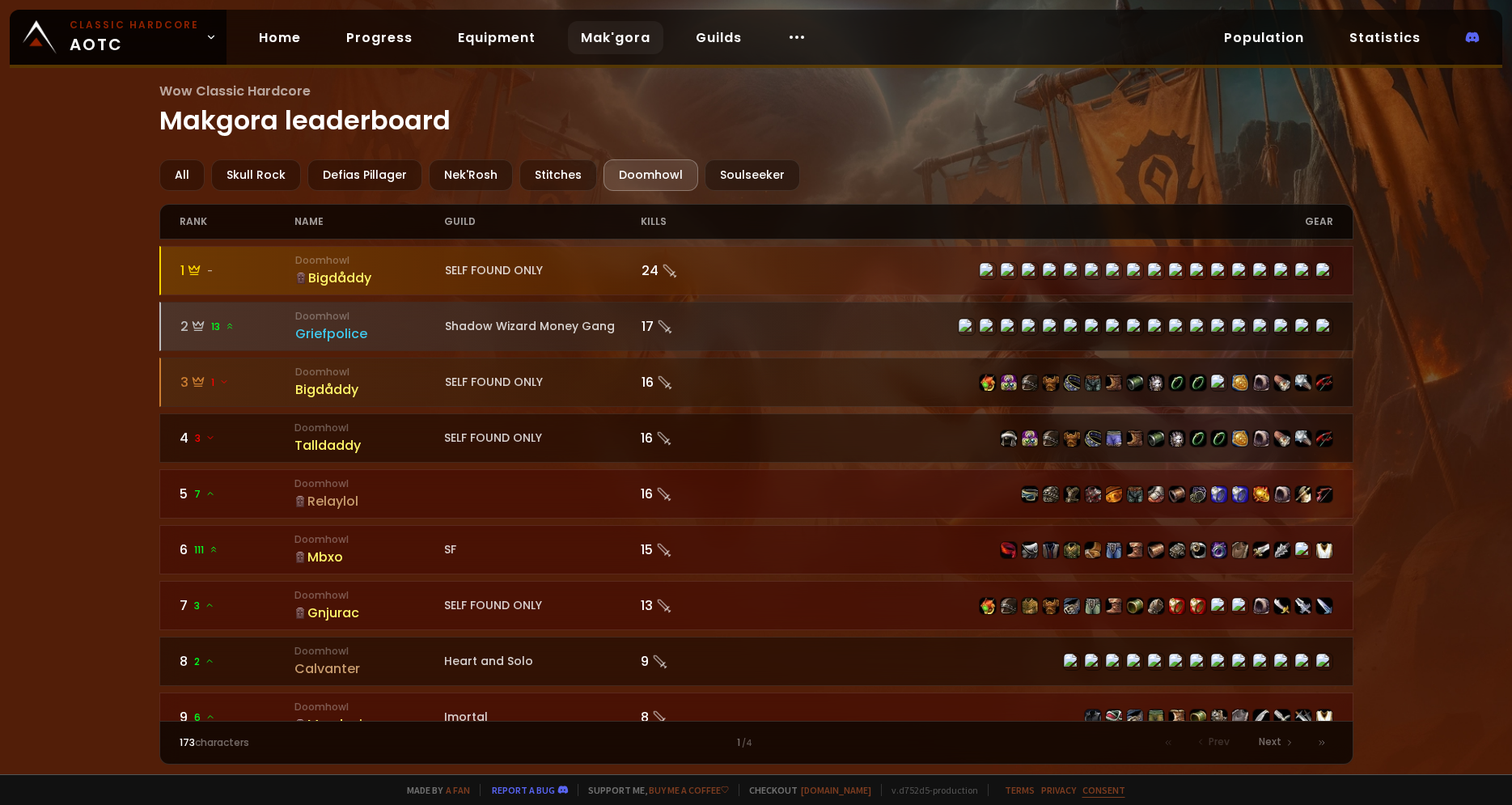
click at [1091, 794] on link "Consent" at bounding box center [1103, 790] width 43 height 12
click at [1101, 787] on link "Consent" at bounding box center [1103, 790] width 43 height 12
click at [688, 794] on link "Buy me a coffee" at bounding box center [688, 790] width 80 height 12
click at [519, 790] on link "Report a bug" at bounding box center [524, 790] width 63 height 12
click at [71, 590] on div "Wow Classic Hardcore Makgora leaderboard All Skull Rock Defias Pillager Nek'Ros…" at bounding box center [756, 387] width 1512 height 774
